Goal: Task Accomplishment & Management: Manage account settings

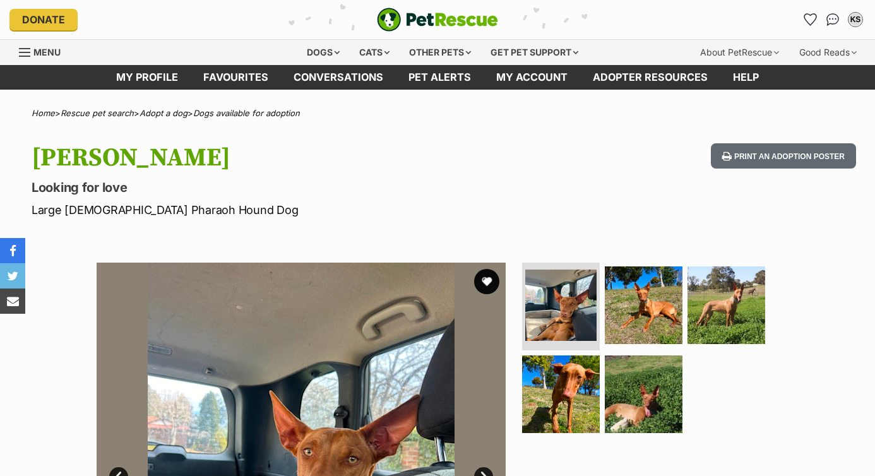
click at [486, 279] on button "favourite" at bounding box center [486, 281] width 25 height 25
click at [725, 317] on img at bounding box center [726, 304] width 81 height 81
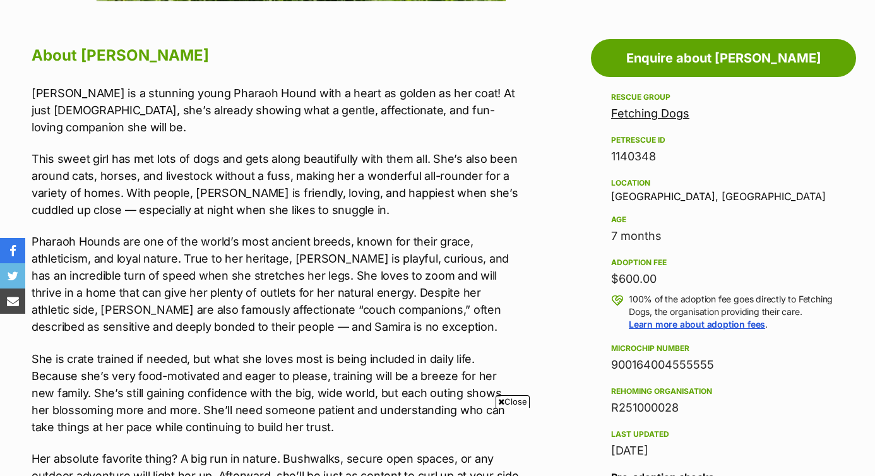
click at [512, 401] on span "Close" at bounding box center [513, 401] width 34 height 13
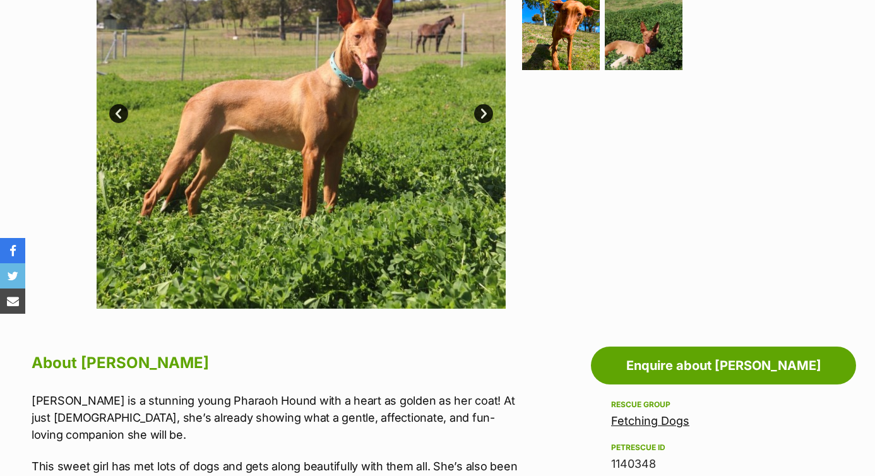
scroll to position [359, 0]
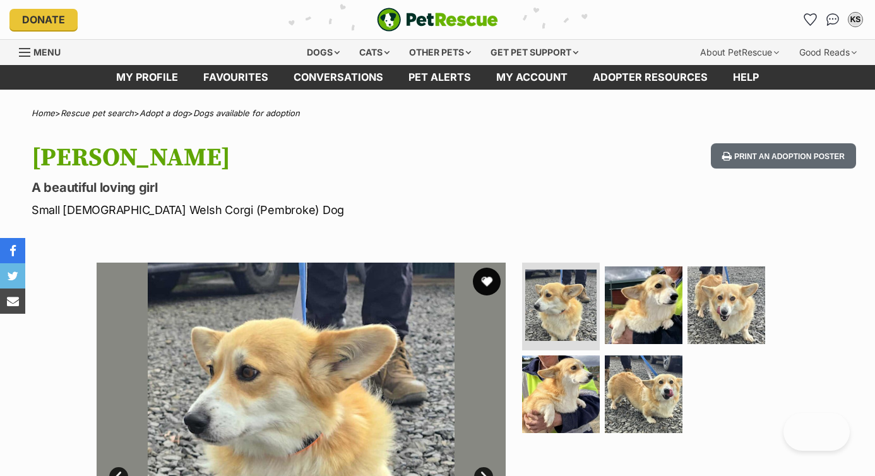
click at [488, 284] on button "favourite" at bounding box center [487, 282] width 28 height 28
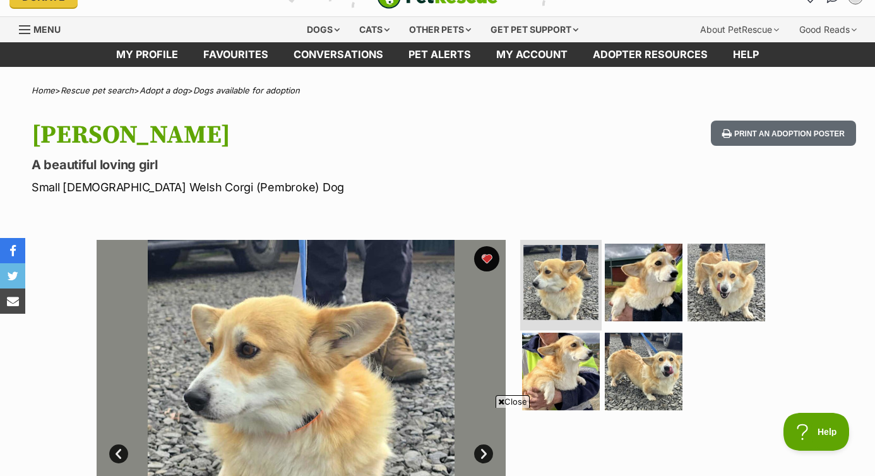
scroll to position [51, 0]
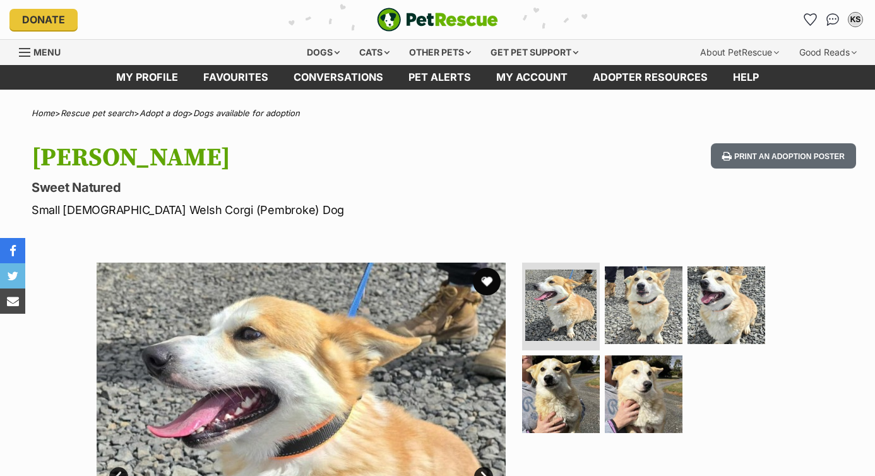
click at [487, 281] on button "favourite" at bounding box center [487, 282] width 28 height 28
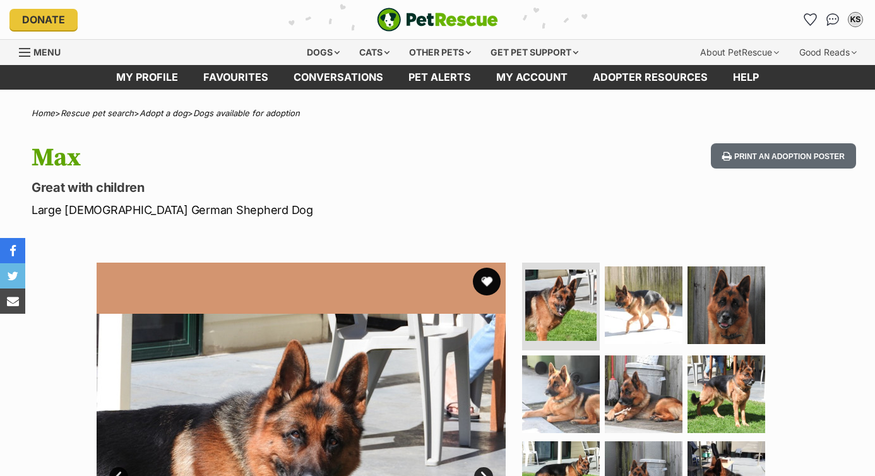
click at [488, 277] on button "favourite" at bounding box center [487, 282] width 28 height 28
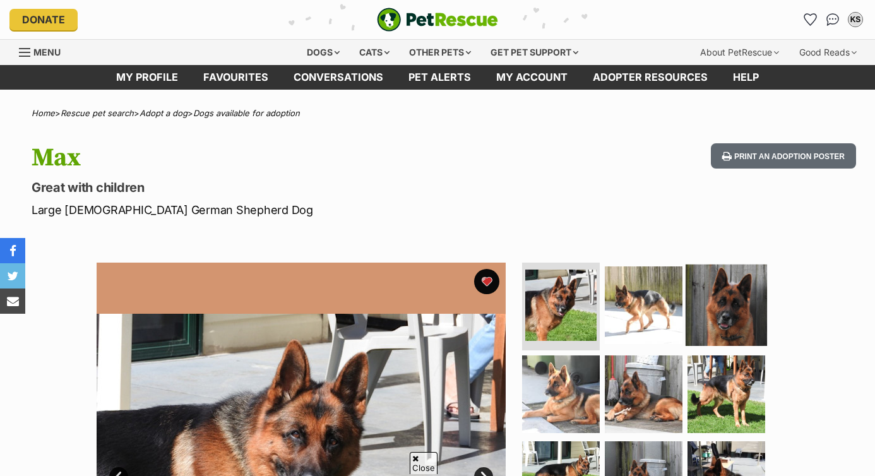
click at [716, 264] on img at bounding box center [726, 304] width 81 height 81
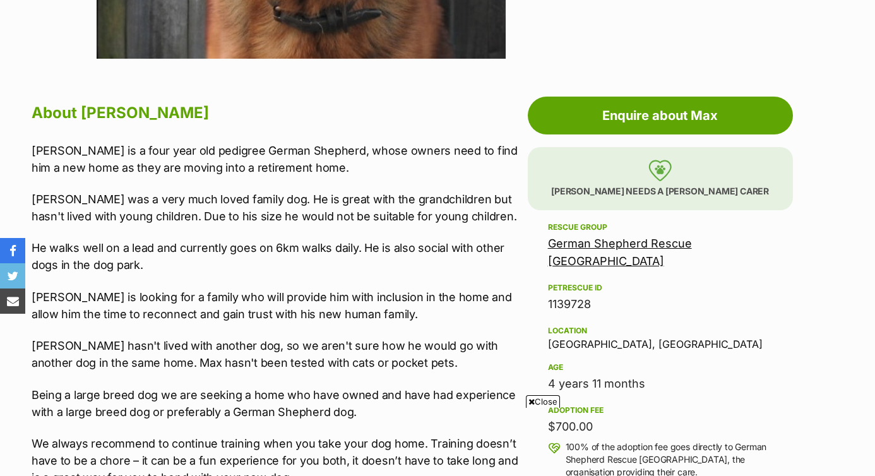
scroll to position [615, 0]
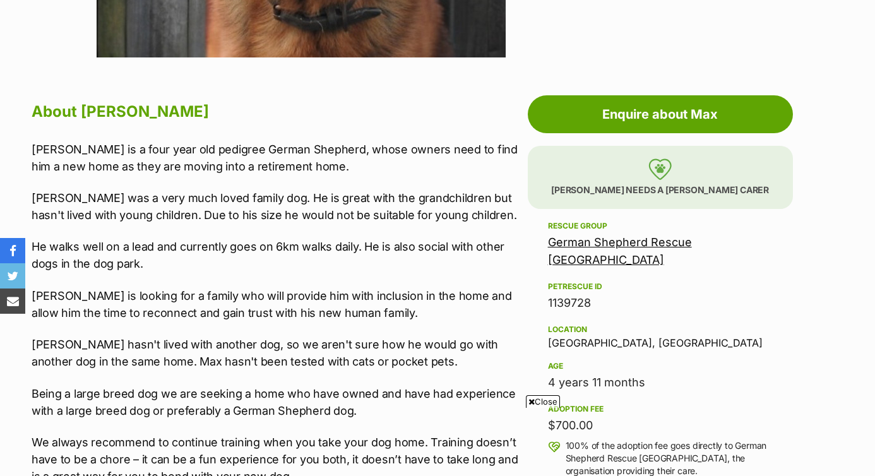
click at [543, 404] on span "Close" at bounding box center [543, 401] width 34 height 13
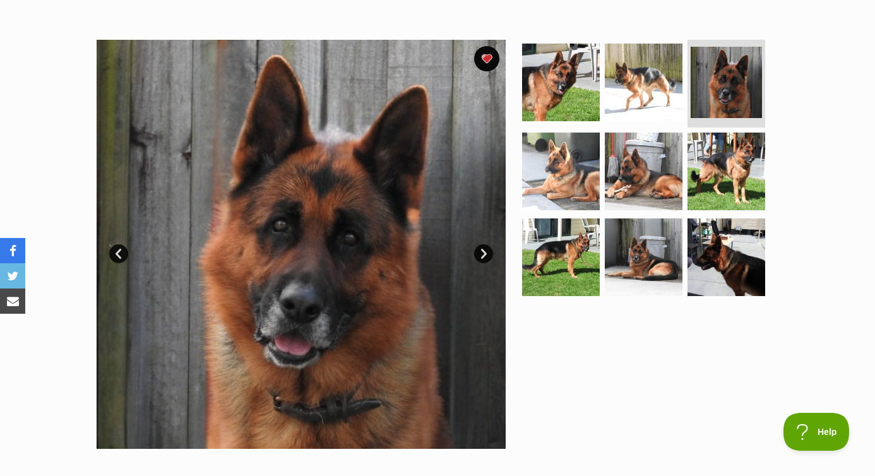
scroll to position [224, 0]
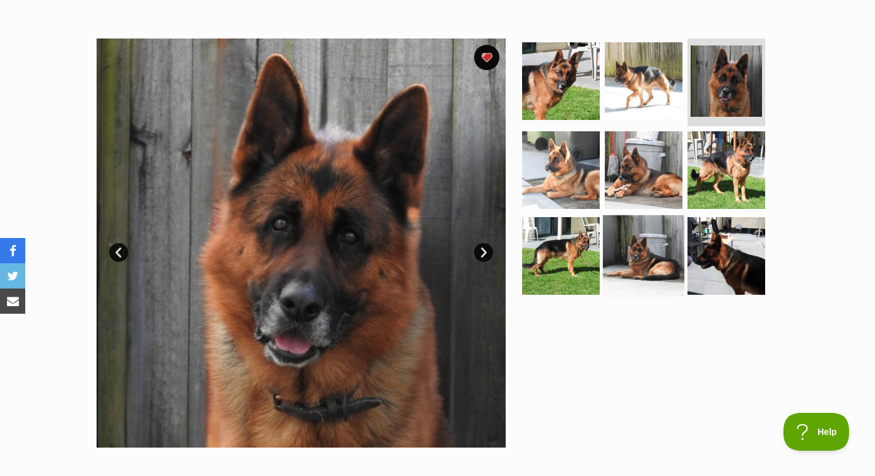
click at [634, 251] on img at bounding box center [643, 255] width 81 height 81
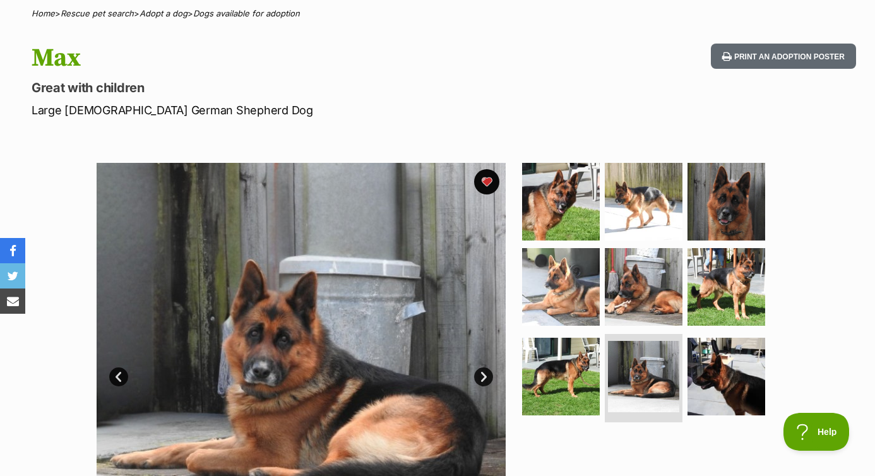
scroll to position [0, 0]
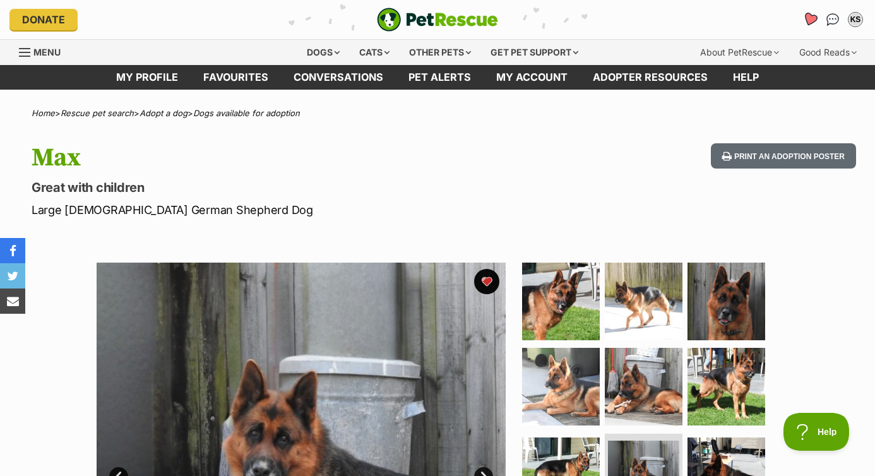
click at [811, 23] on icon "Favourites" at bounding box center [810, 19] width 15 height 15
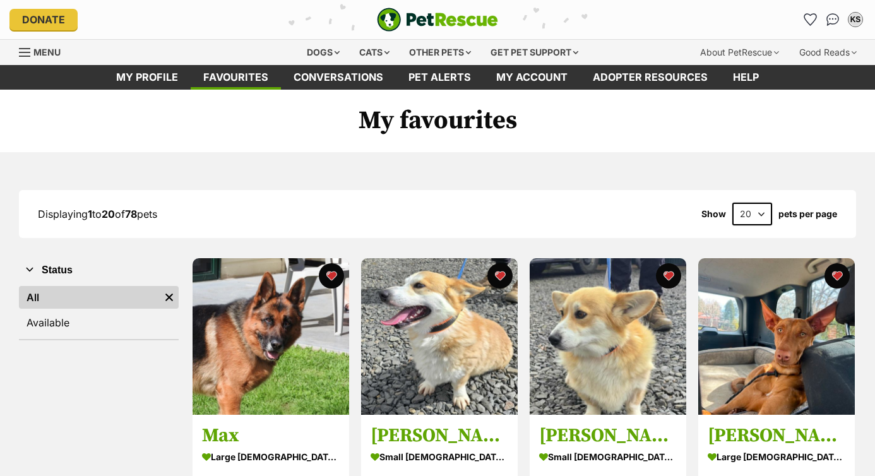
click at [761, 218] on select "20 40 60" at bounding box center [753, 214] width 40 height 23
select select "60"
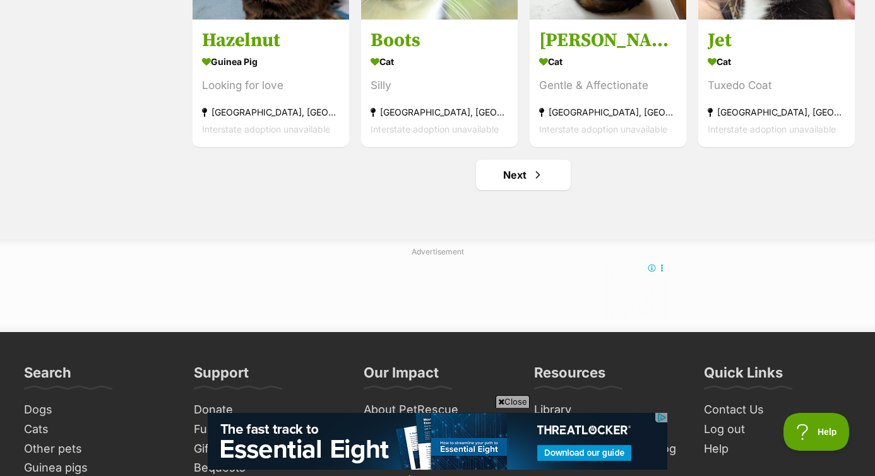
scroll to position [4537, 0]
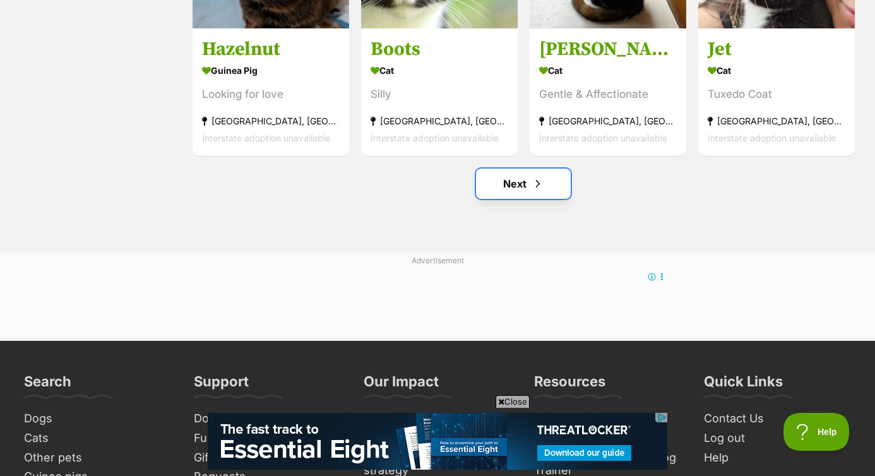
click at [543, 186] on span "Next page" at bounding box center [538, 183] width 13 height 15
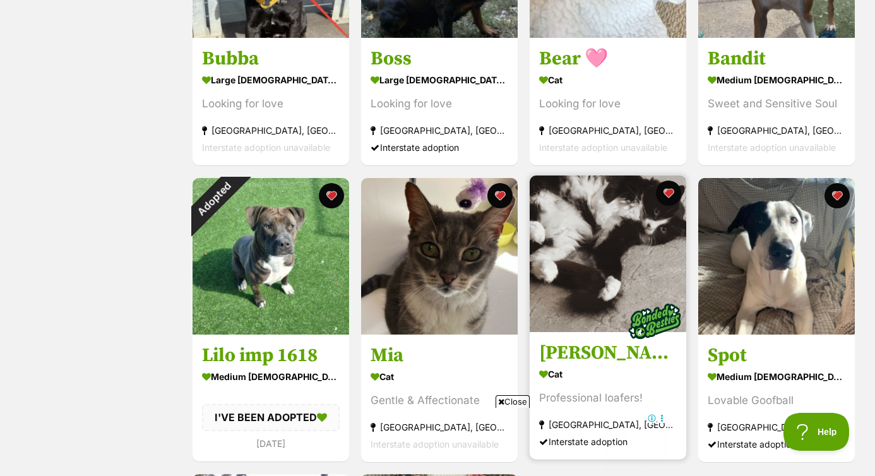
scroll to position [995, 0]
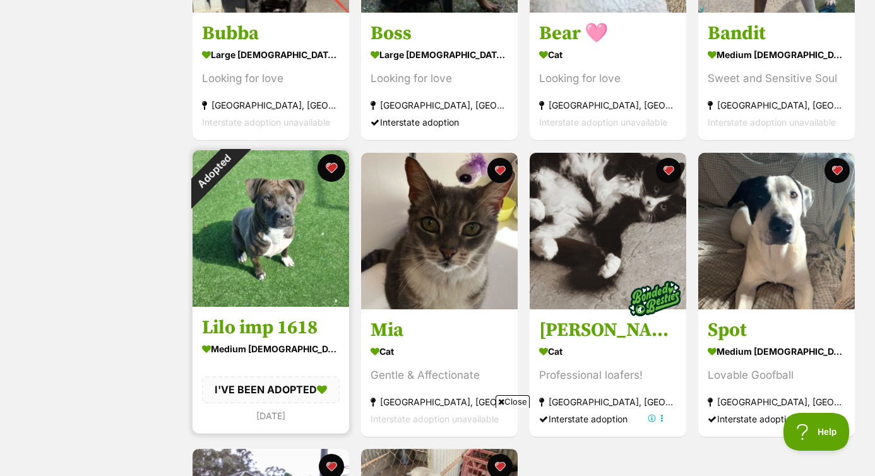
click at [334, 165] on button "favourite" at bounding box center [332, 168] width 28 height 28
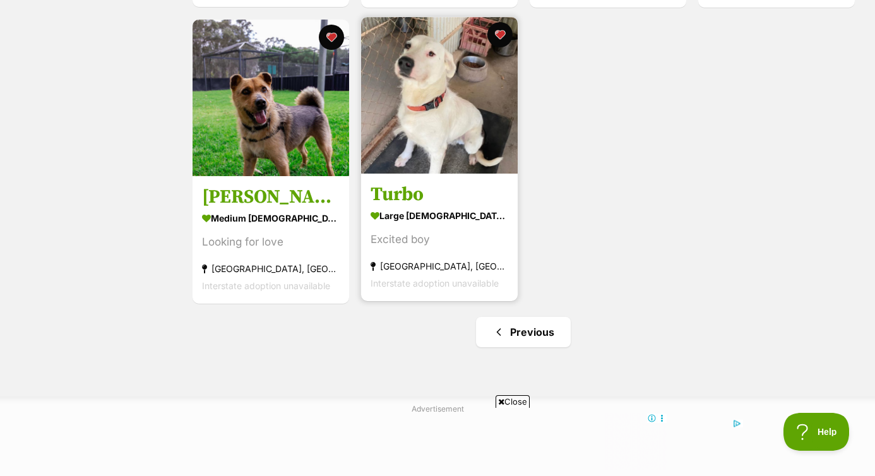
scroll to position [1427, 0]
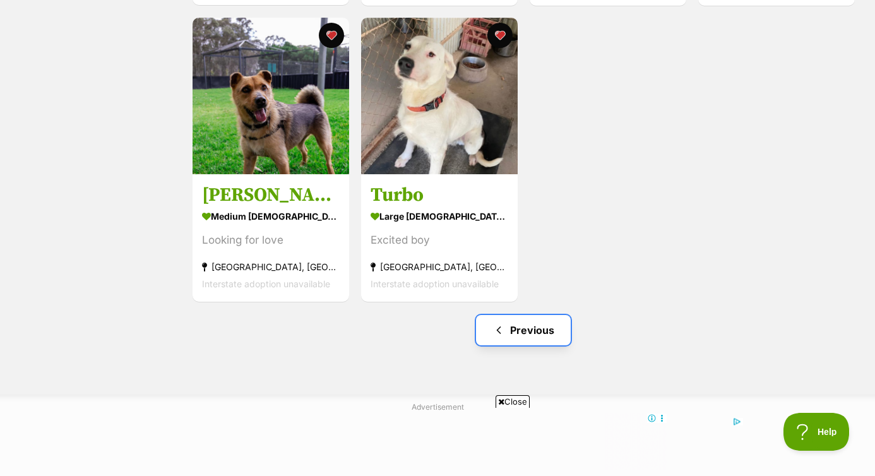
click at [533, 333] on link "Previous" at bounding box center [523, 330] width 95 height 30
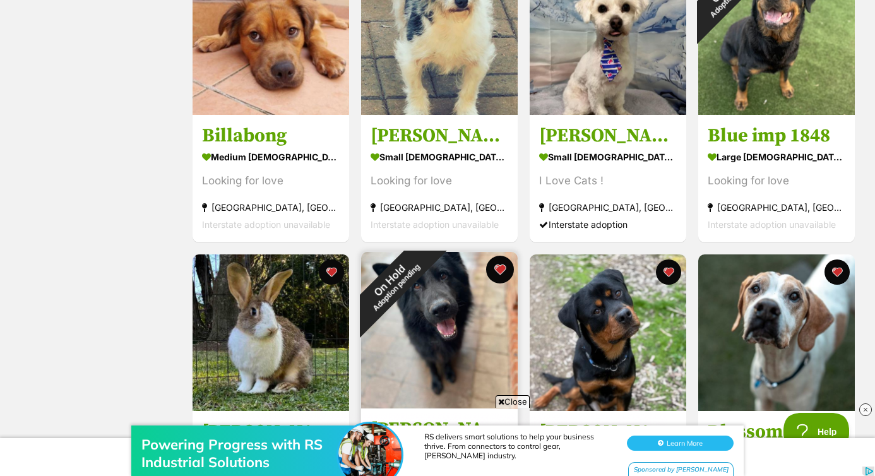
click at [498, 277] on button "favourite" at bounding box center [500, 270] width 28 height 28
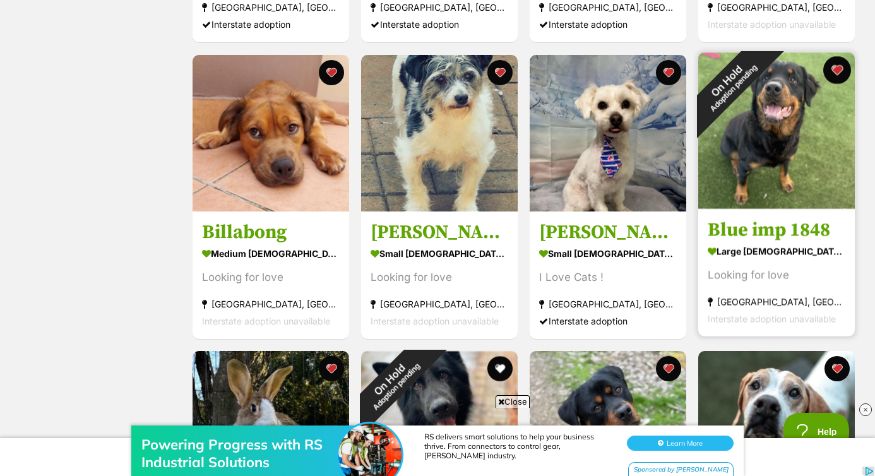
click at [842, 69] on button "favourite" at bounding box center [838, 70] width 28 height 28
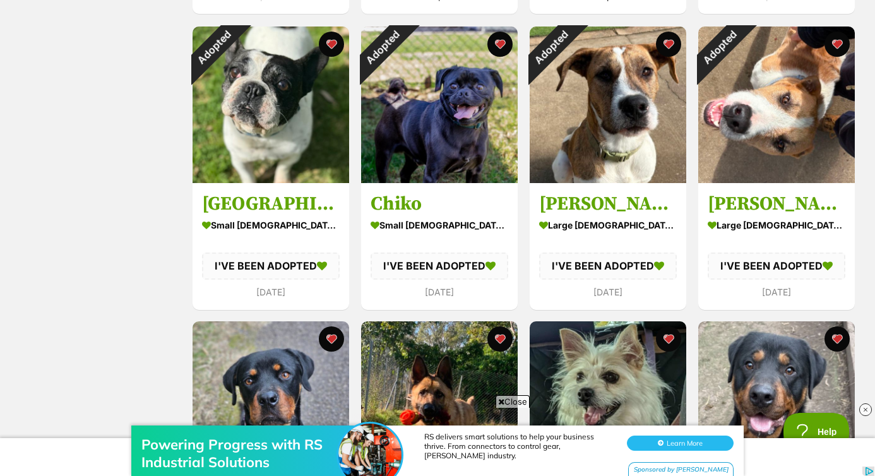
scroll to position [1126, 0]
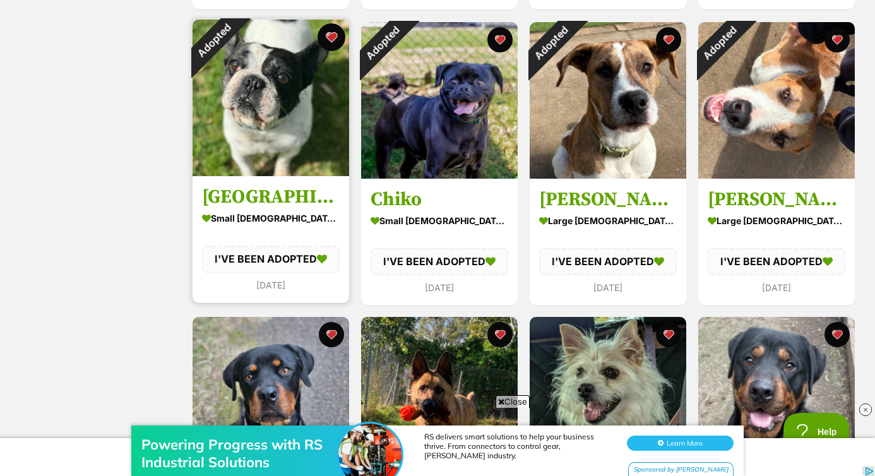
click at [332, 33] on button "favourite" at bounding box center [332, 37] width 28 height 28
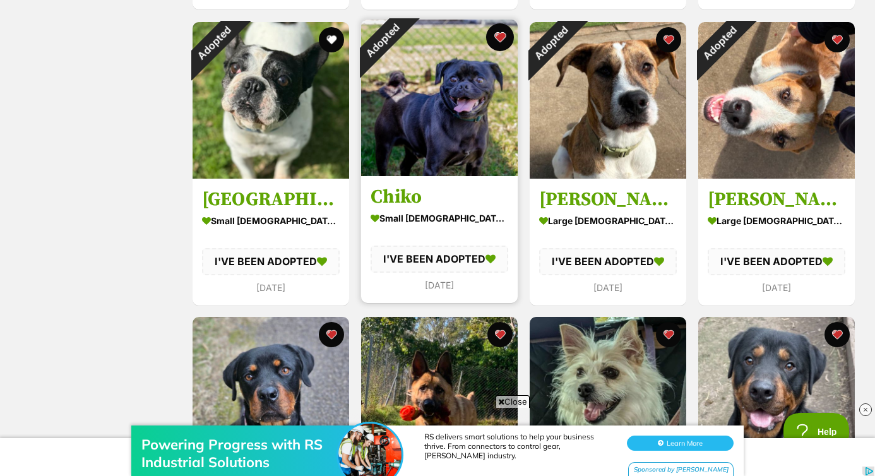
click at [502, 35] on button "favourite" at bounding box center [500, 37] width 28 height 28
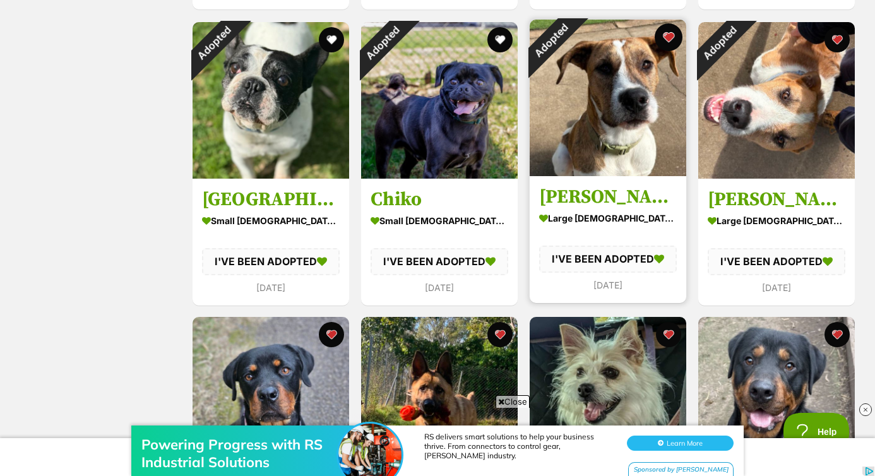
click at [667, 40] on button "favourite" at bounding box center [669, 37] width 28 height 28
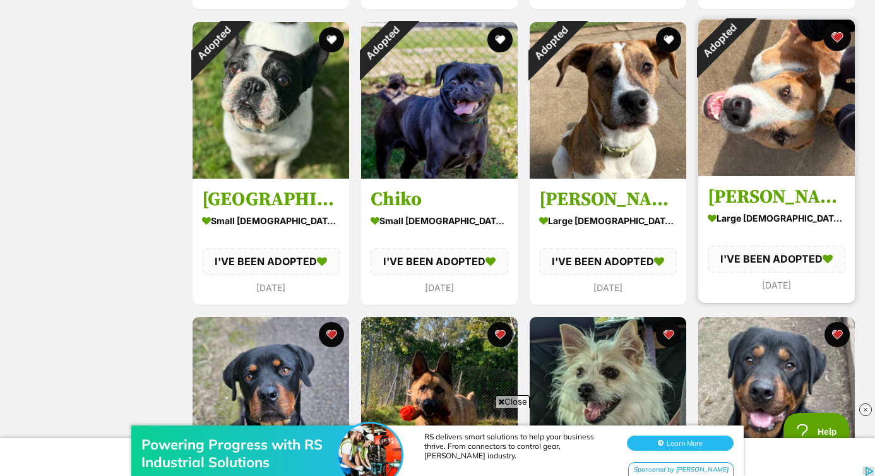
click at [836, 39] on button "favourite" at bounding box center [838, 37] width 28 height 28
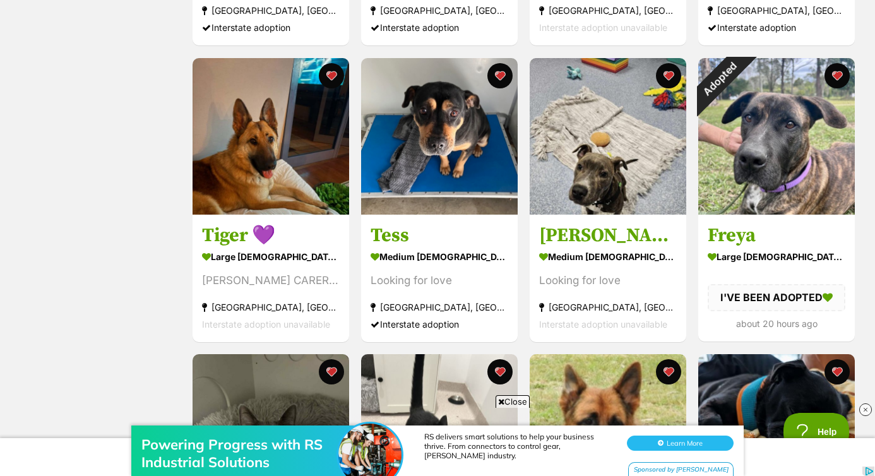
scroll to position [1688, 0]
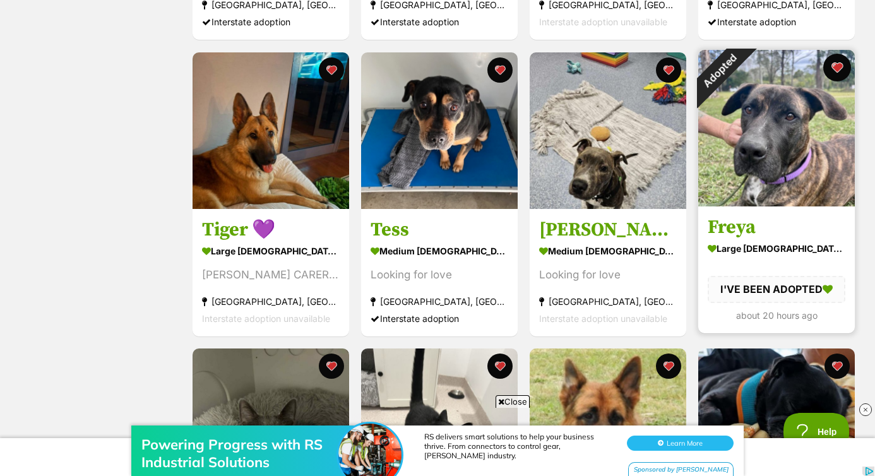
click at [837, 73] on button "favourite" at bounding box center [838, 68] width 28 height 28
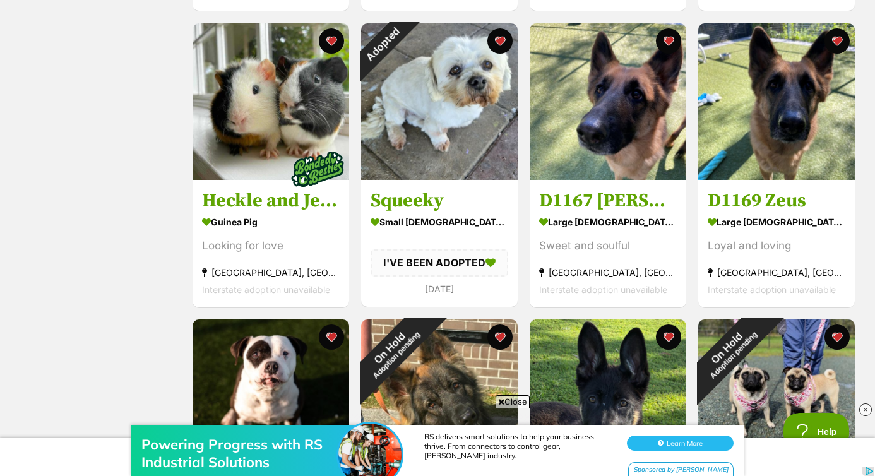
scroll to position [2280, 0]
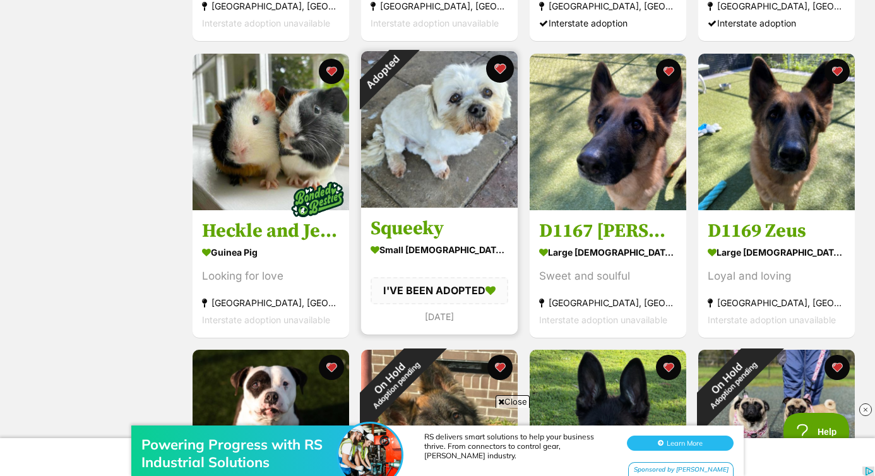
click at [499, 71] on button "favourite" at bounding box center [500, 69] width 28 height 28
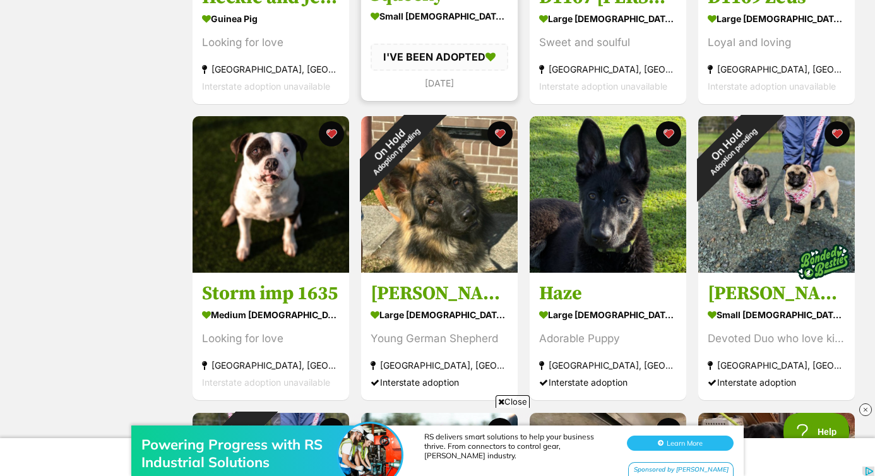
scroll to position [2519, 0]
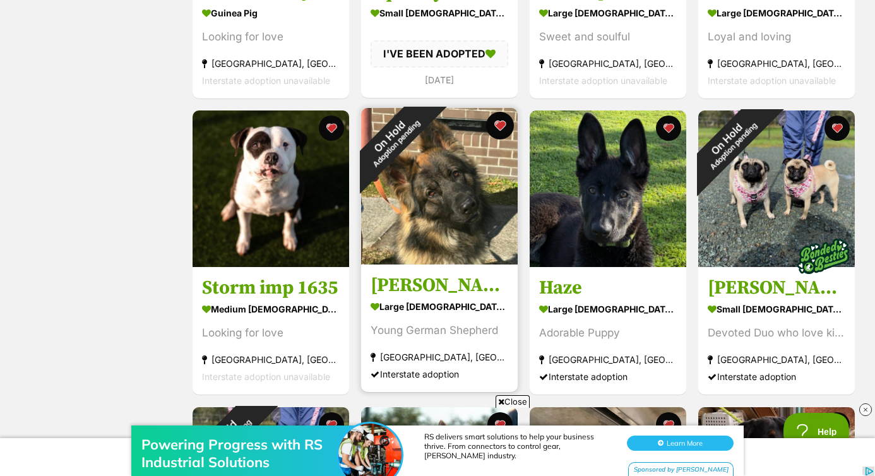
click at [501, 128] on button "favourite" at bounding box center [500, 126] width 28 height 28
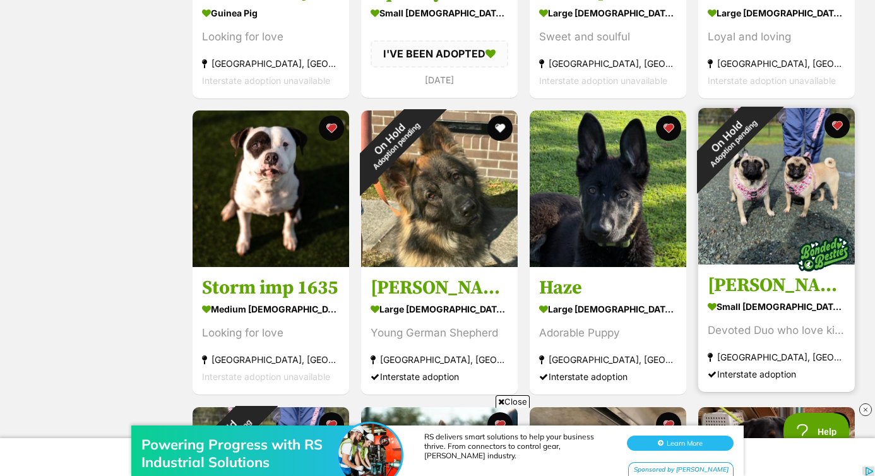
scroll to position [0, 0]
click at [838, 126] on button "favourite" at bounding box center [838, 126] width 28 height 28
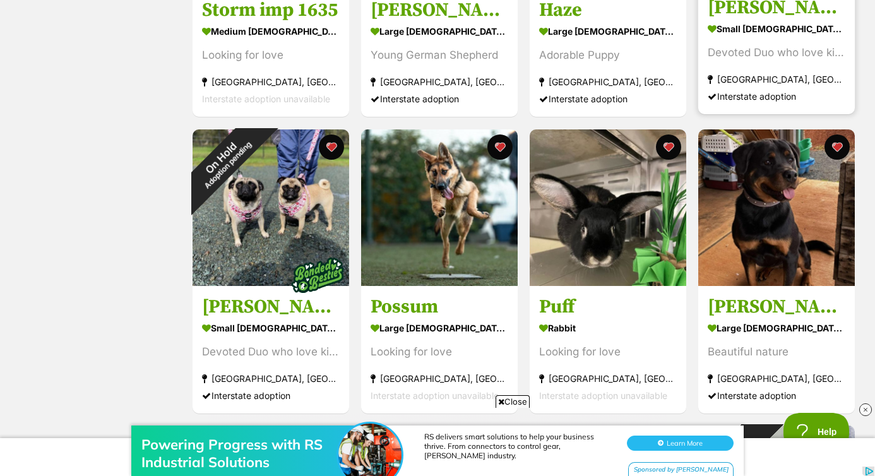
scroll to position [2811, 0]
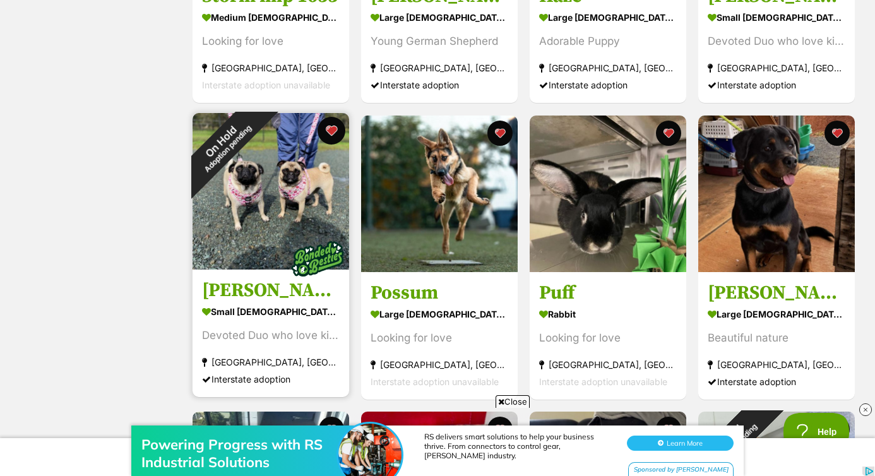
click at [329, 133] on button "favourite" at bounding box center [332, 131] width 28 height 28
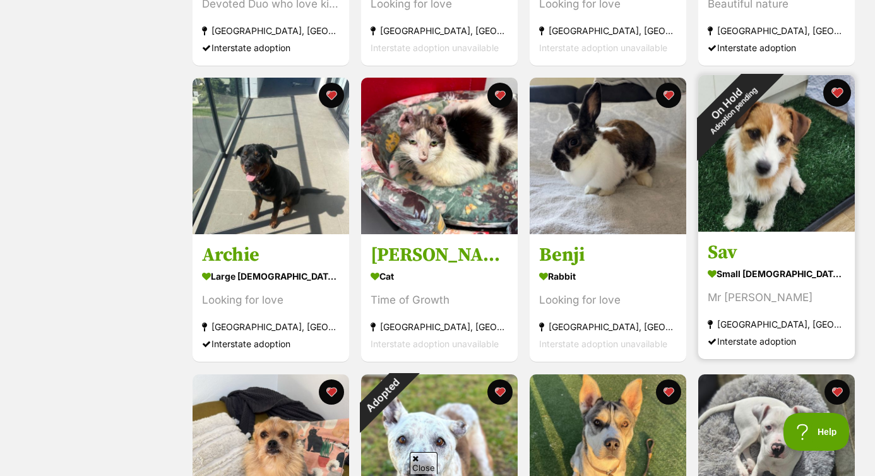
scroll to position [0, 0]
click at [839, 95] on button "favourite" at bounding box center [838, 93] width 28 height 28
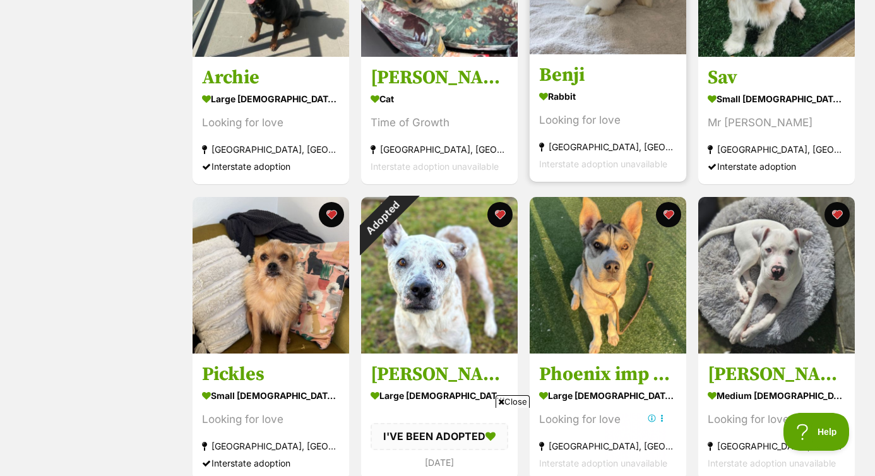
scroll to position [3325, 0]
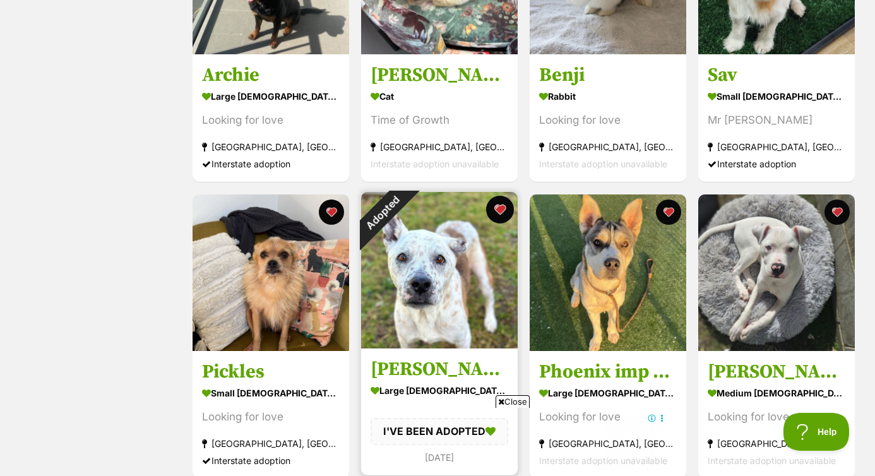
click at [505, 217] on button "favourite" at bounding box center [500, 210] width 28 height 28
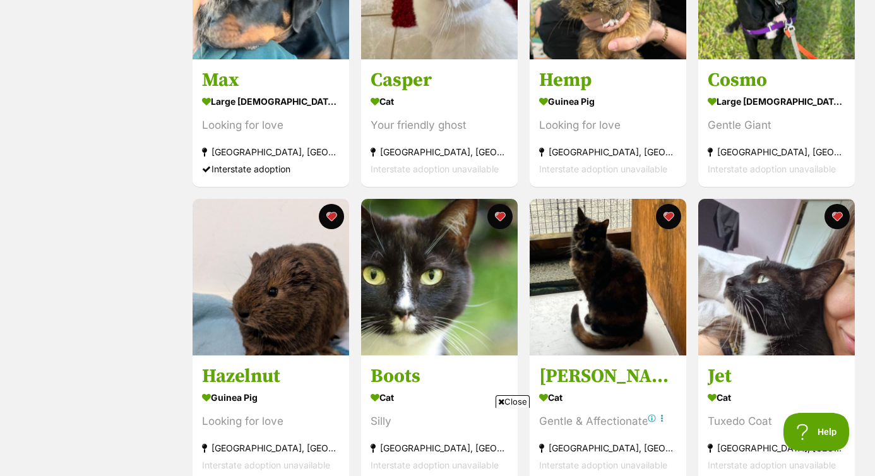
scroll to position [4139, 0]
